Goal: Task Accomplishment & Management: Manage account settings

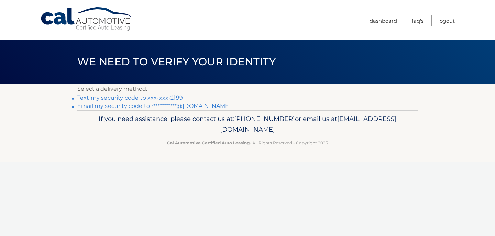
click at [150, 105] on link "**********" at bounding box center [153, 106] width 153 height 7
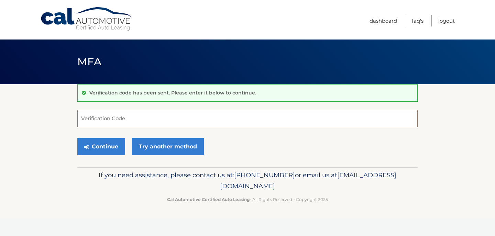
click at [131, 118] on input "Verification Code" at bounding box center [247, 118] width 340 height 17
type input "527340"
click at [97, 152] on button "Continue" at bounding box center [101, 146] width 48 height 17
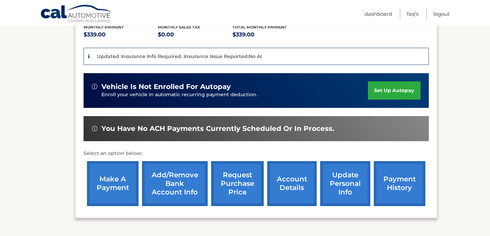
scroll to position [166, 0]
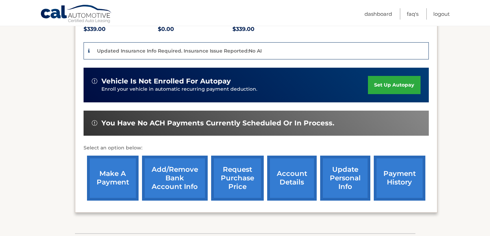
click at [109, 171] on link "make a payment" at bounding box center [113, 178] width 52 height 45
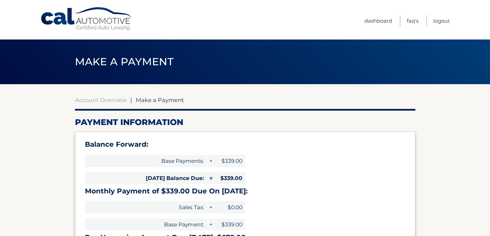
select select "MTdmZTIwMjAtNGJjZC00YzZhLWIzODktMDRiOTIzODRhYzlk"
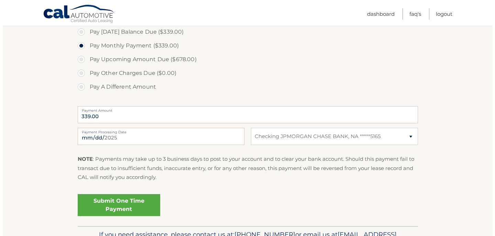
scroll to position [242, 0]
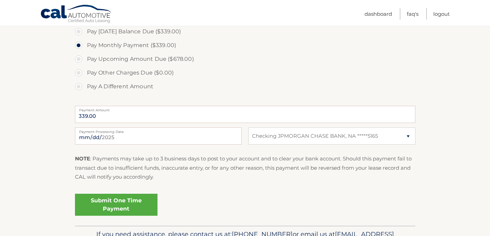
click at [113, 205] on link "Submit One Time Payment" at bounding box center [116, 205] width 83 height 22
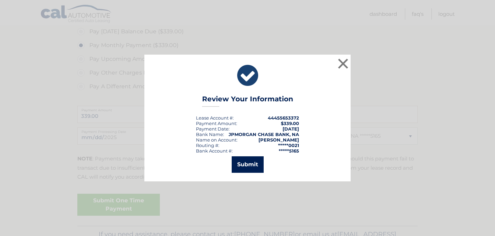
click at [248, 163] on button "Submit" at bounding box center [248, 164] width 32 height 17
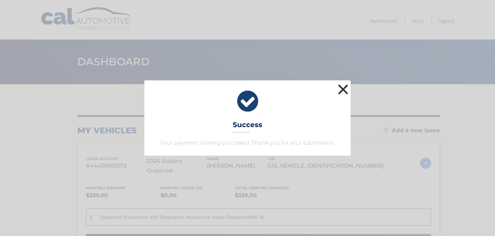
click at [345, 90] on button "×" at bounding box center [343, 90] width 14 height 14
